Goal: Navigation & Orientation: Find specific page/section

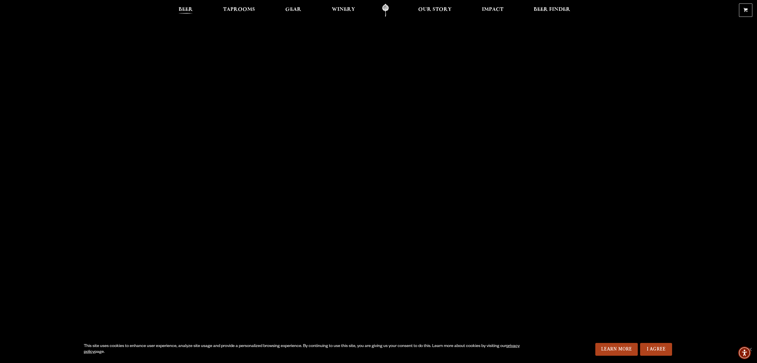
click at [187, 9] on span "Beer" at bounding box center [185, 9] width 14 height 5
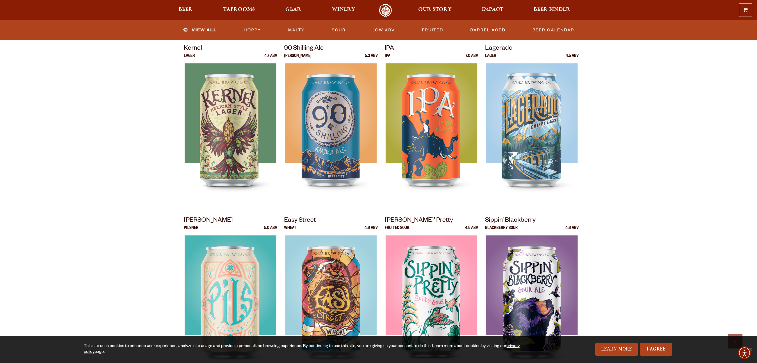
scroll to position [249, 0]
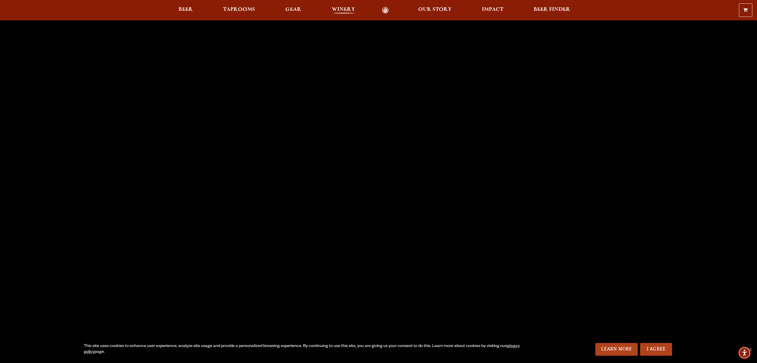
click at [337, 9] on span "Winery" at bounding box center [343, 9] width 23 height 5
